Goal: Information Seeking & Learning: Learn about a topic

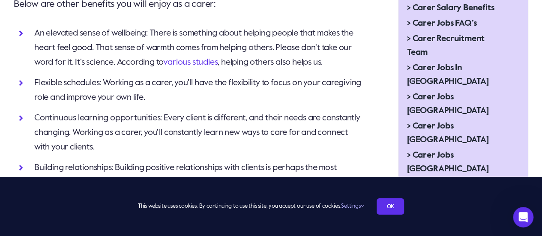
scroll to position [471, 0]
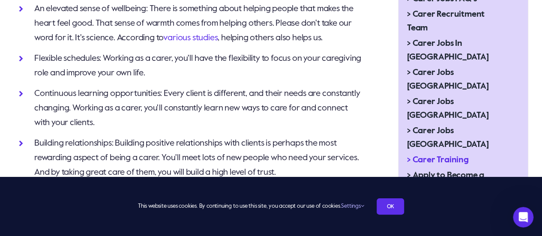
click at [418, 153] on span "> Carer Training" at bounding box center [438, 160] width 62 height 14
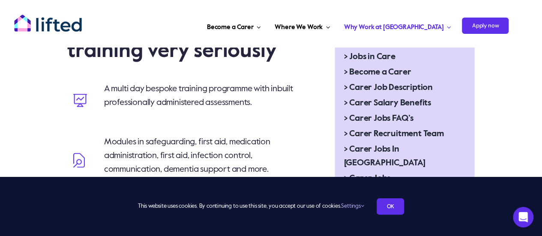
scroll to position [343, 0]
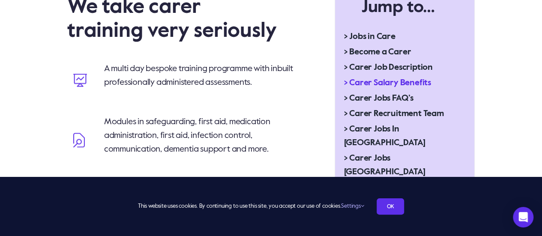
click at [361, 78] on span "> Carer Salary Benefits" at bounding box center [386, 83] width 87 height 14
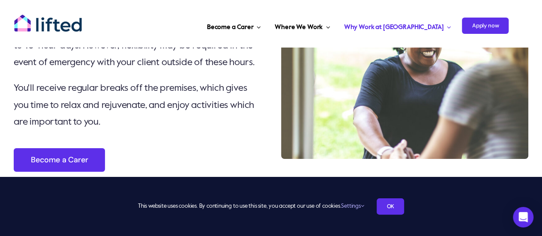
scroll to position [1456, 0]
